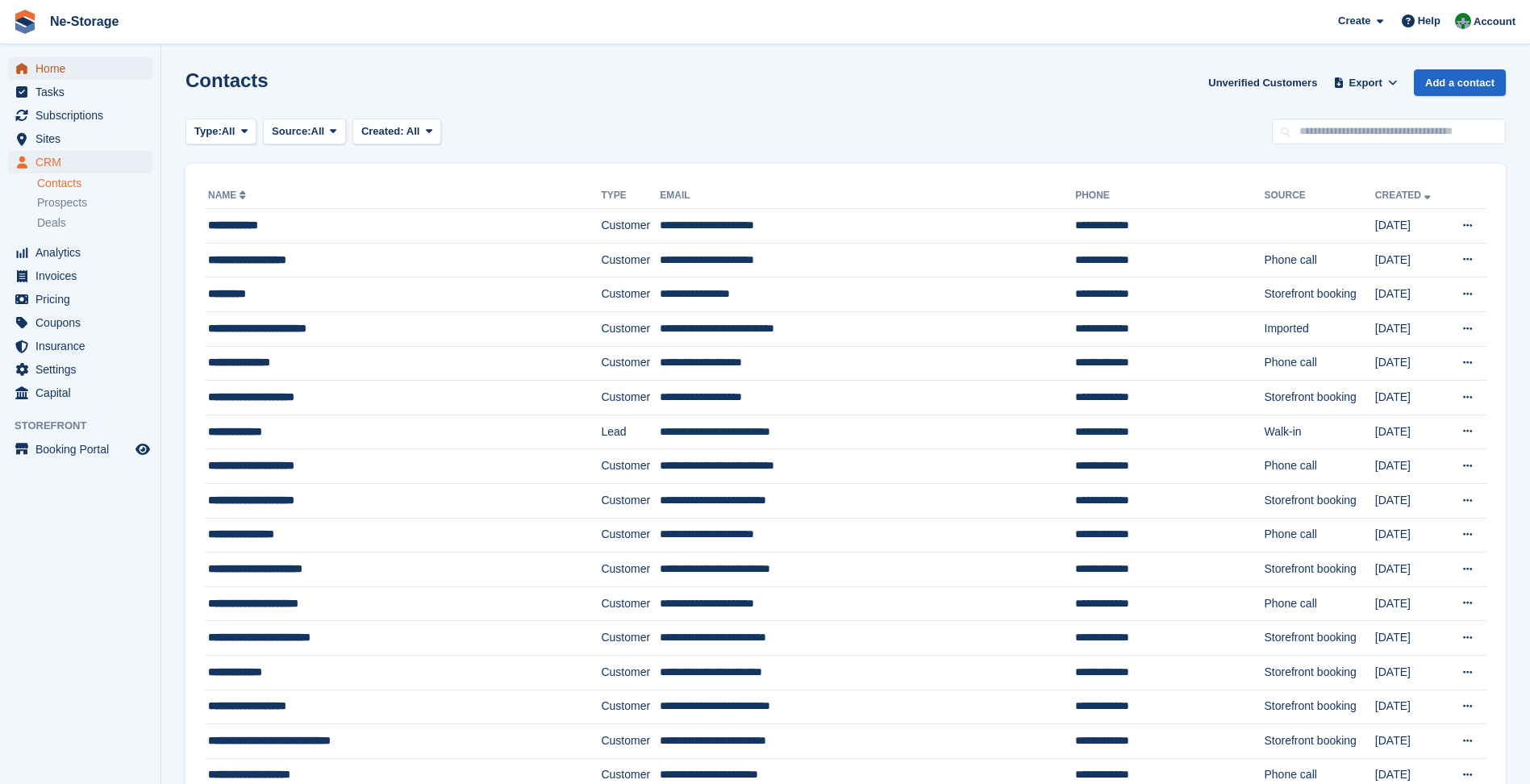
click at [59, 70] on span "Home" at bounding box center [84, 68] width 97 height 22
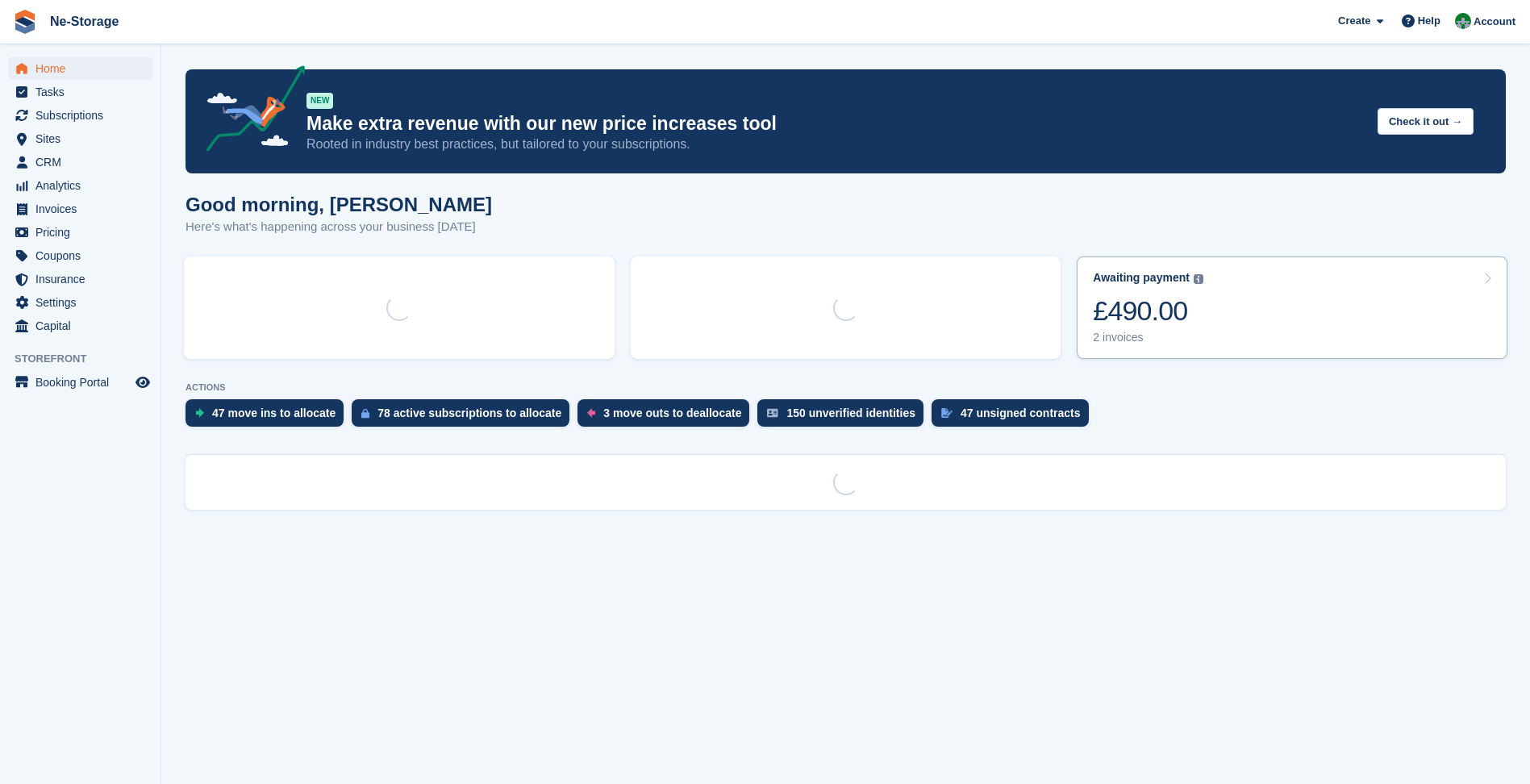
click at [1252, 277] on link "Awaiting payment The total outstanding balance on all open invoices. £490.00 2 …" at bounding box center [1293, 308] width 431 height 102
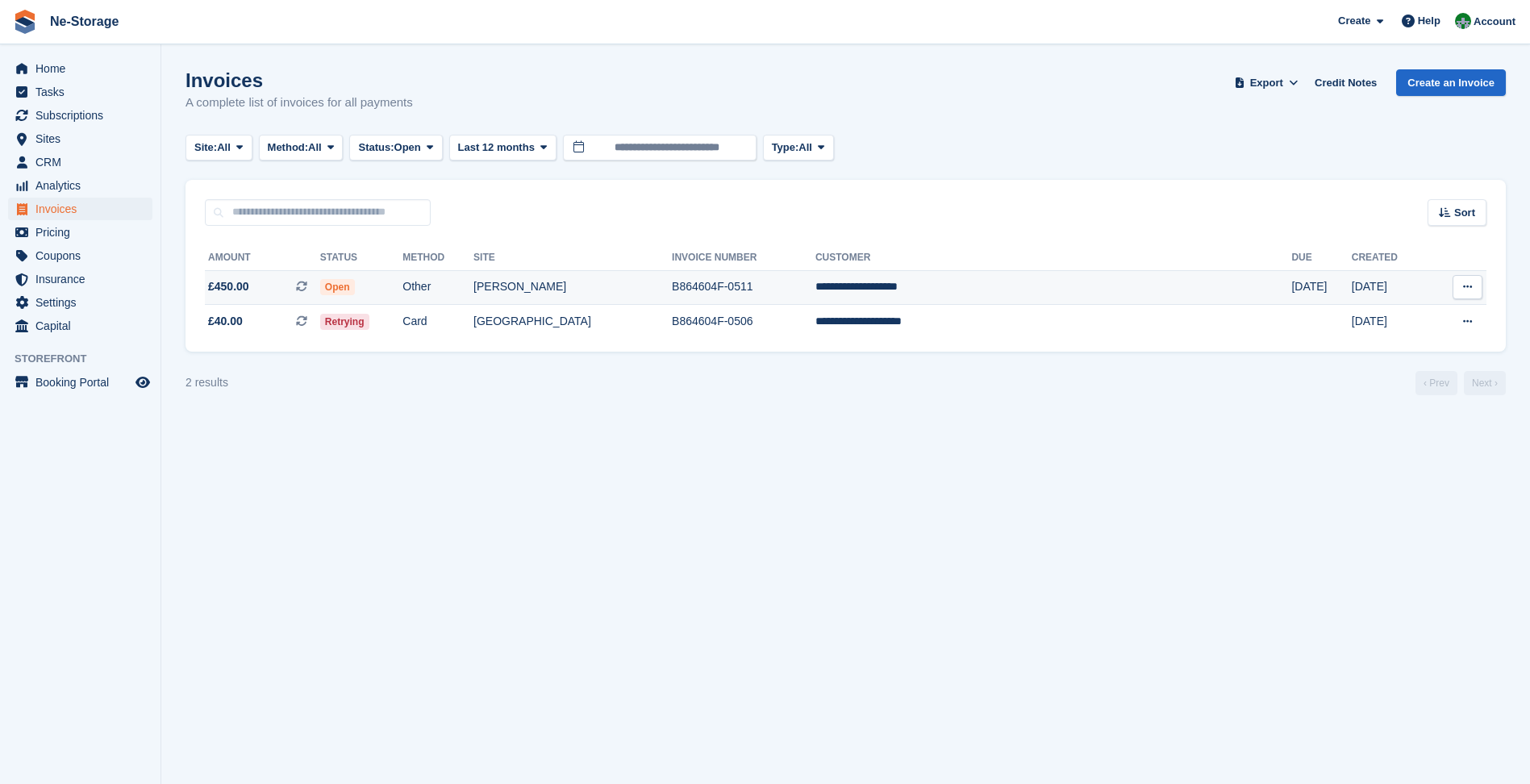
click at [816, 287] on td "B864604F-0511" at bounding box center [744, 287] width 144 height 35
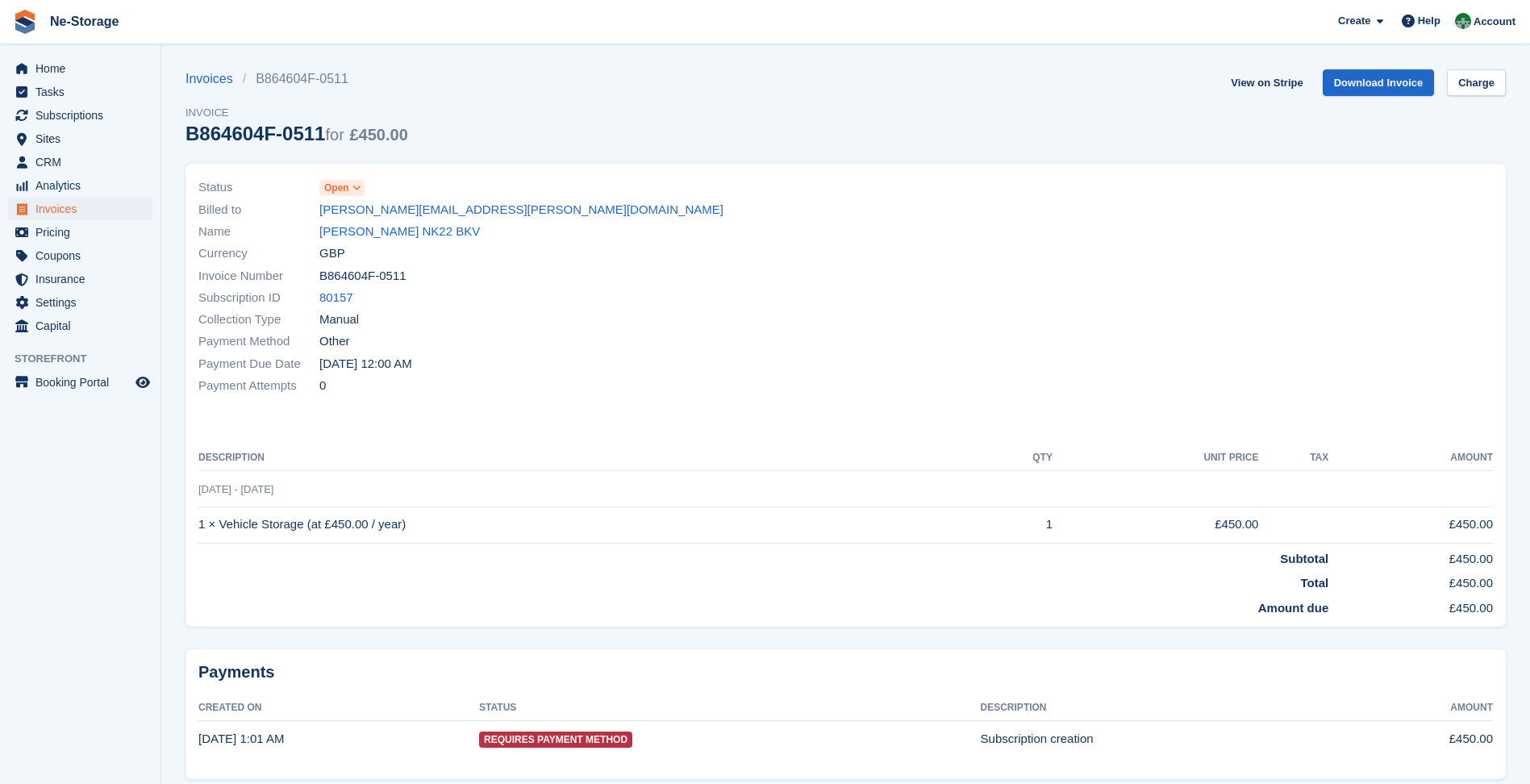
click at [340, 184] on span "Open" at bounding box center [337, 188] width 25 height 14
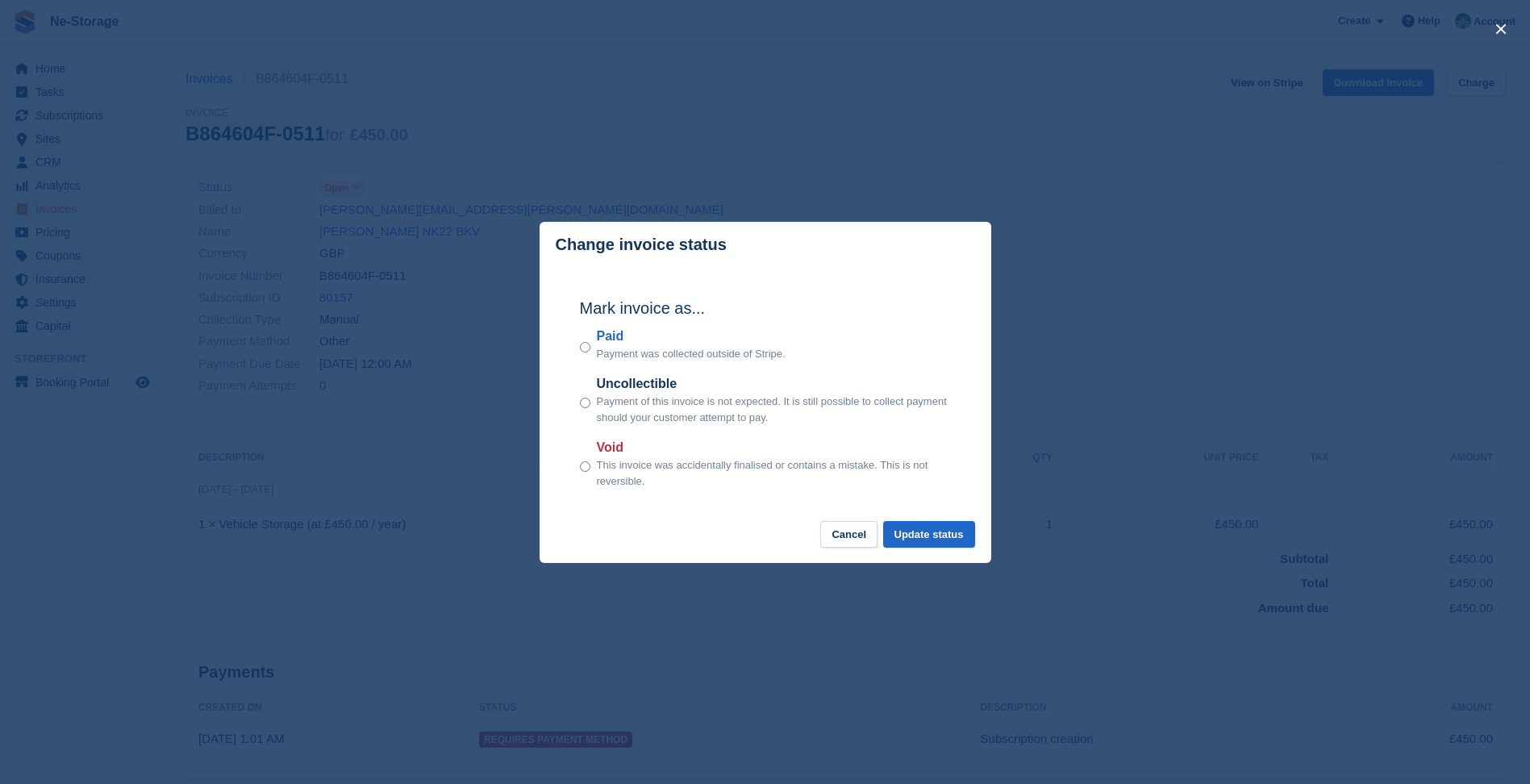
click at [577, 348] on div "Mark invoice as... Paid Payment was collected outside of Stripe. Uncollectible …" at bounding box center [765, 394] width 403 height 254
click at [897, 542] on button "Update status" at bounding box center [929, 534] width 92 height 27
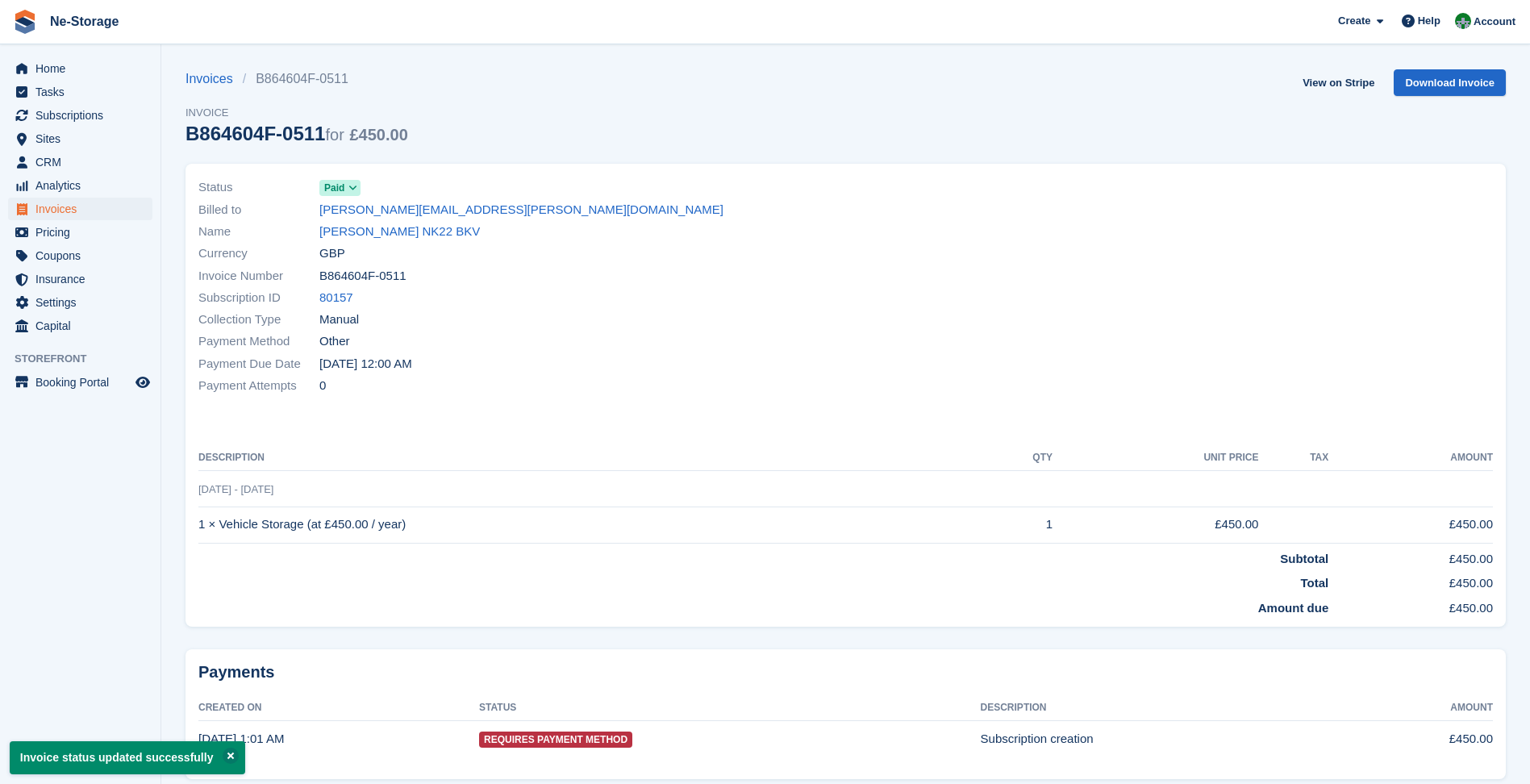
click at [399, 229] on link "Kelly Vasey NK22 BKV" at bounding box center [400, 232] width 161 height 19
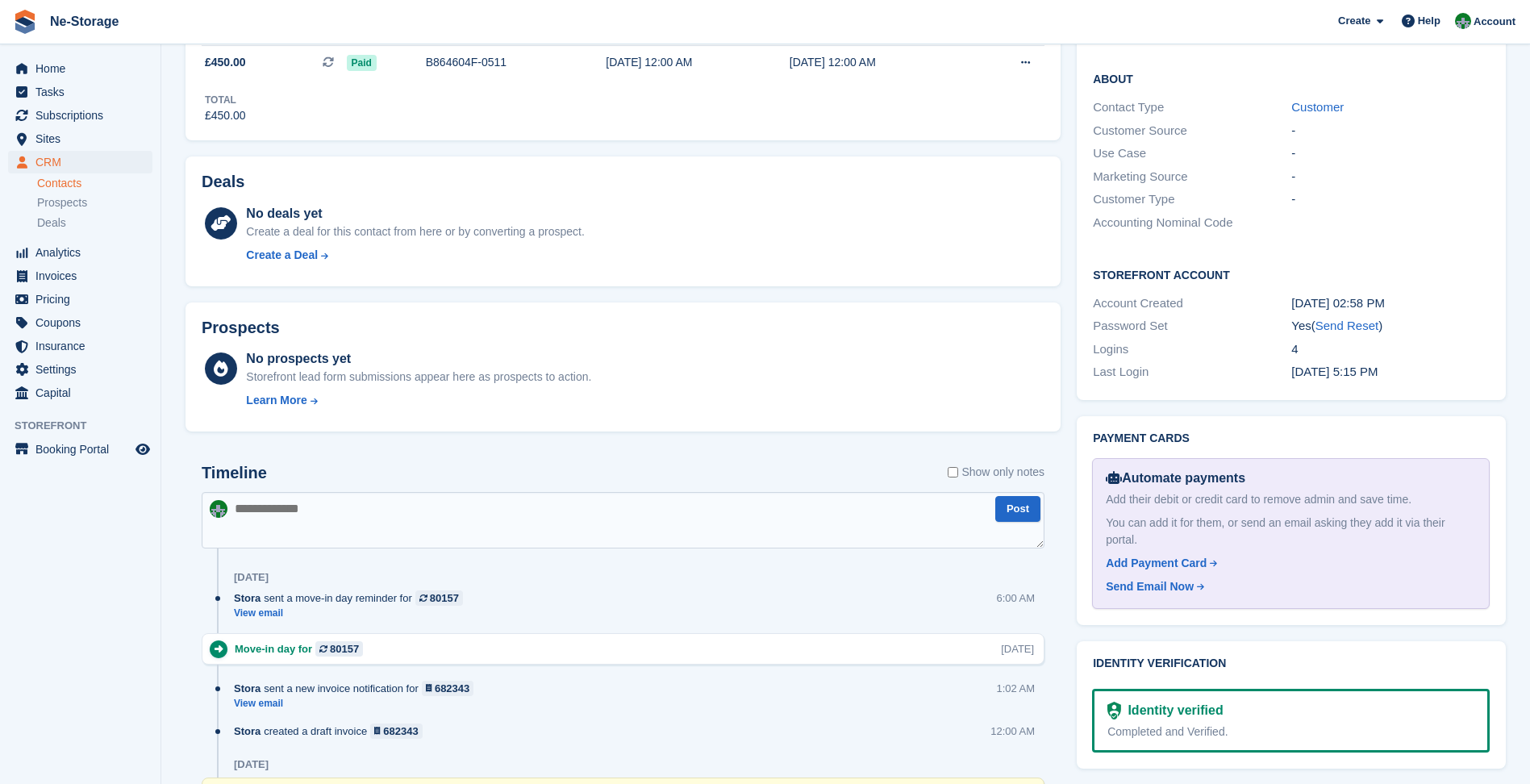
scroll to position [645, 0]
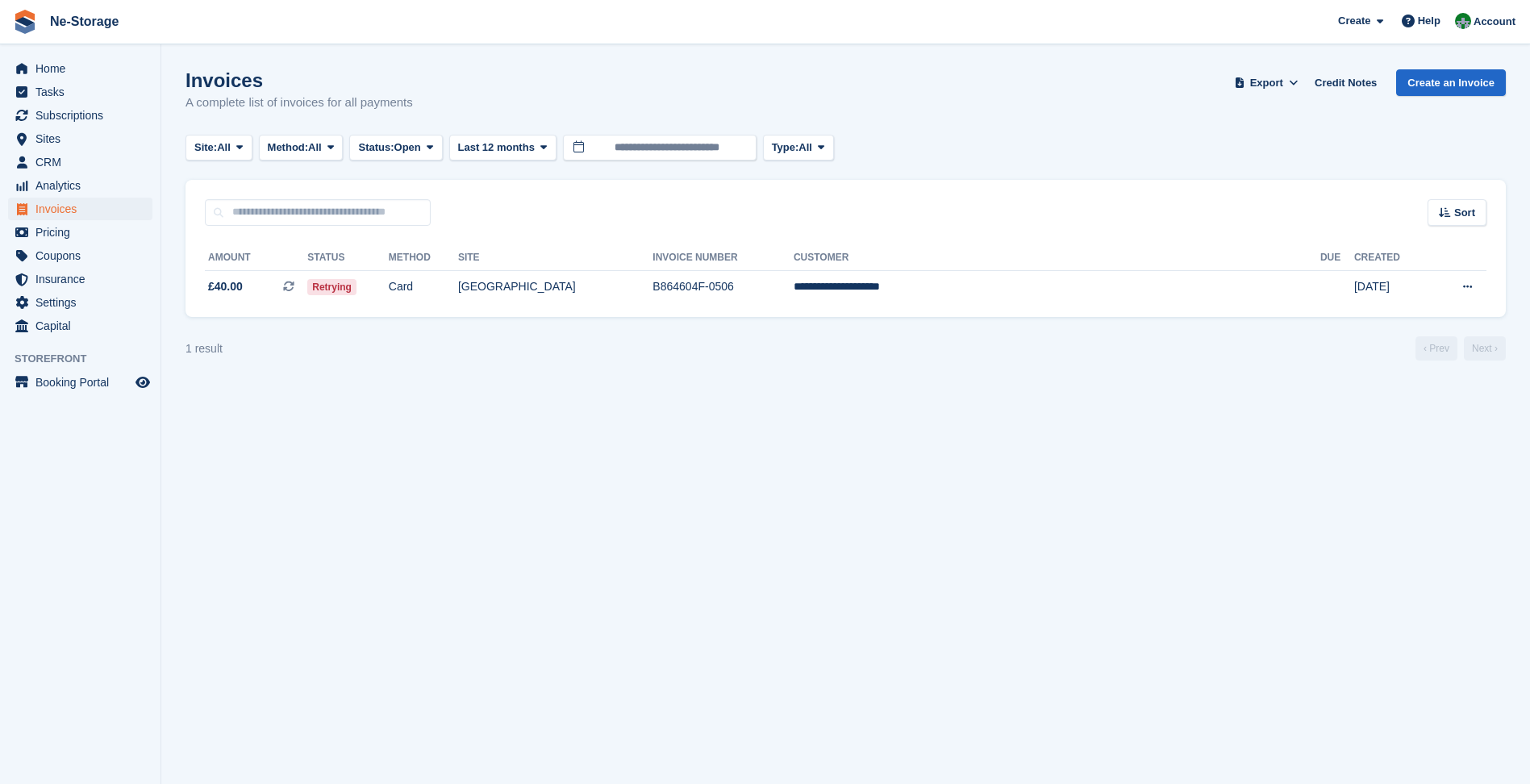
click at [498, 304] on div "**********" at bounding box center [846, 271] width 1321 height 92
click at [458, 295] on td "Card" at bounding box center [423, 287] width 69 height 34
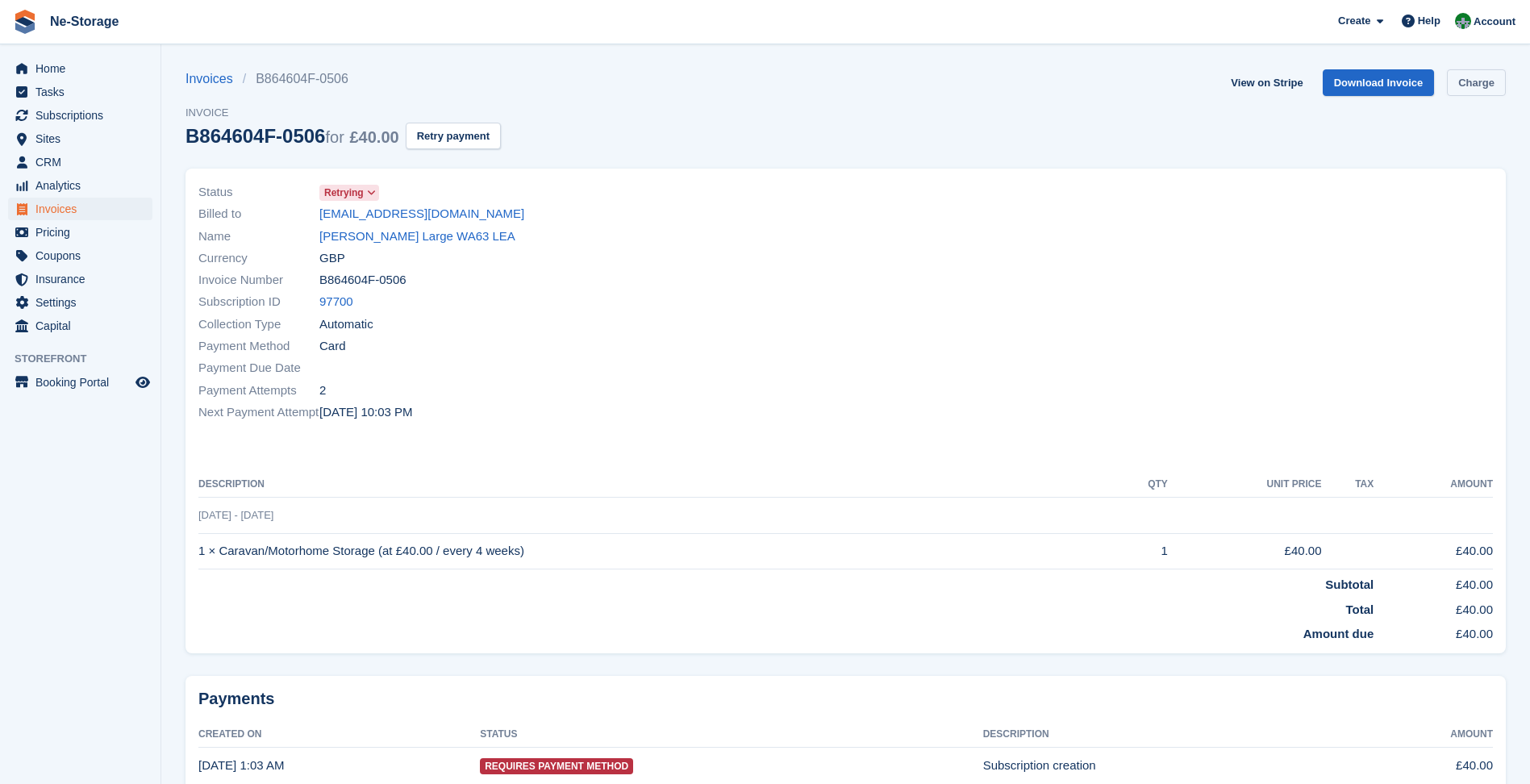
click at [1465, 84] on link "Charge" at bounding box center [1477, 83] width 59 height 27
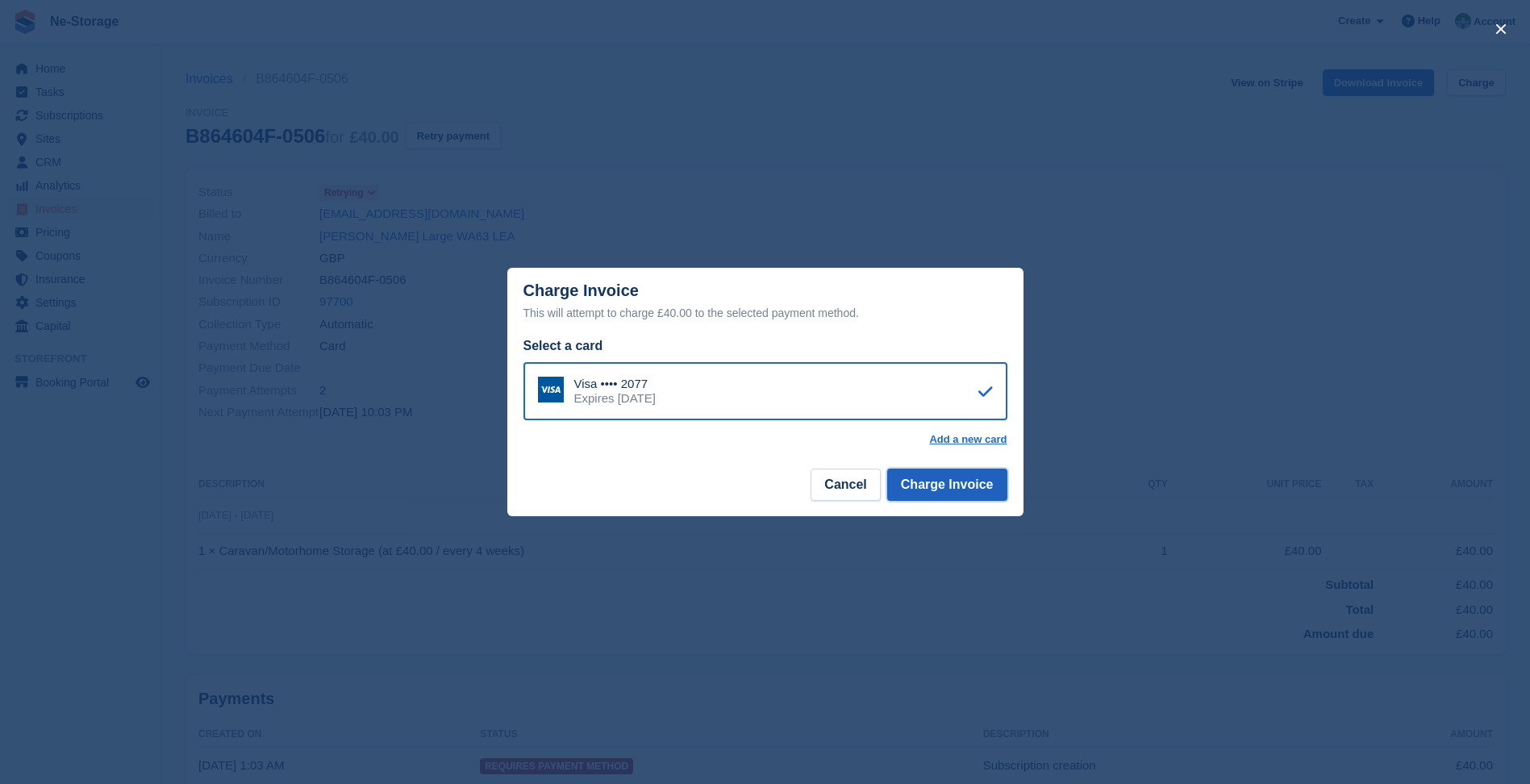
click at [934, 478] on button "Charge Invoice" at bounding box center [948, 485] width 120 height 32
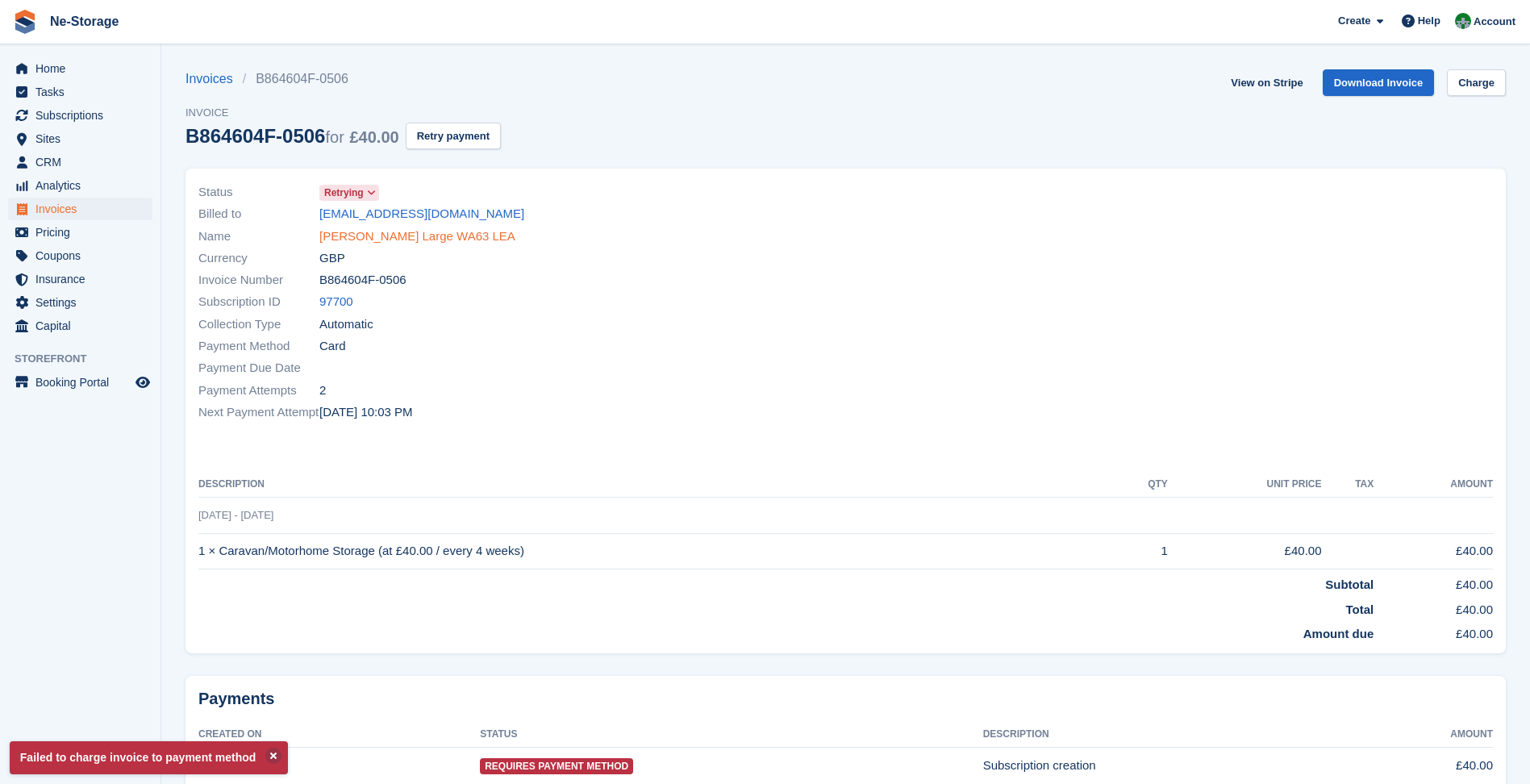
click at [423, 233] on link "[PERSON_NAME] Large WA63 LEA" at bounding box center [418, 236] width 196 height 19
